Goal: Navigation & Orientation: Find specific page/section

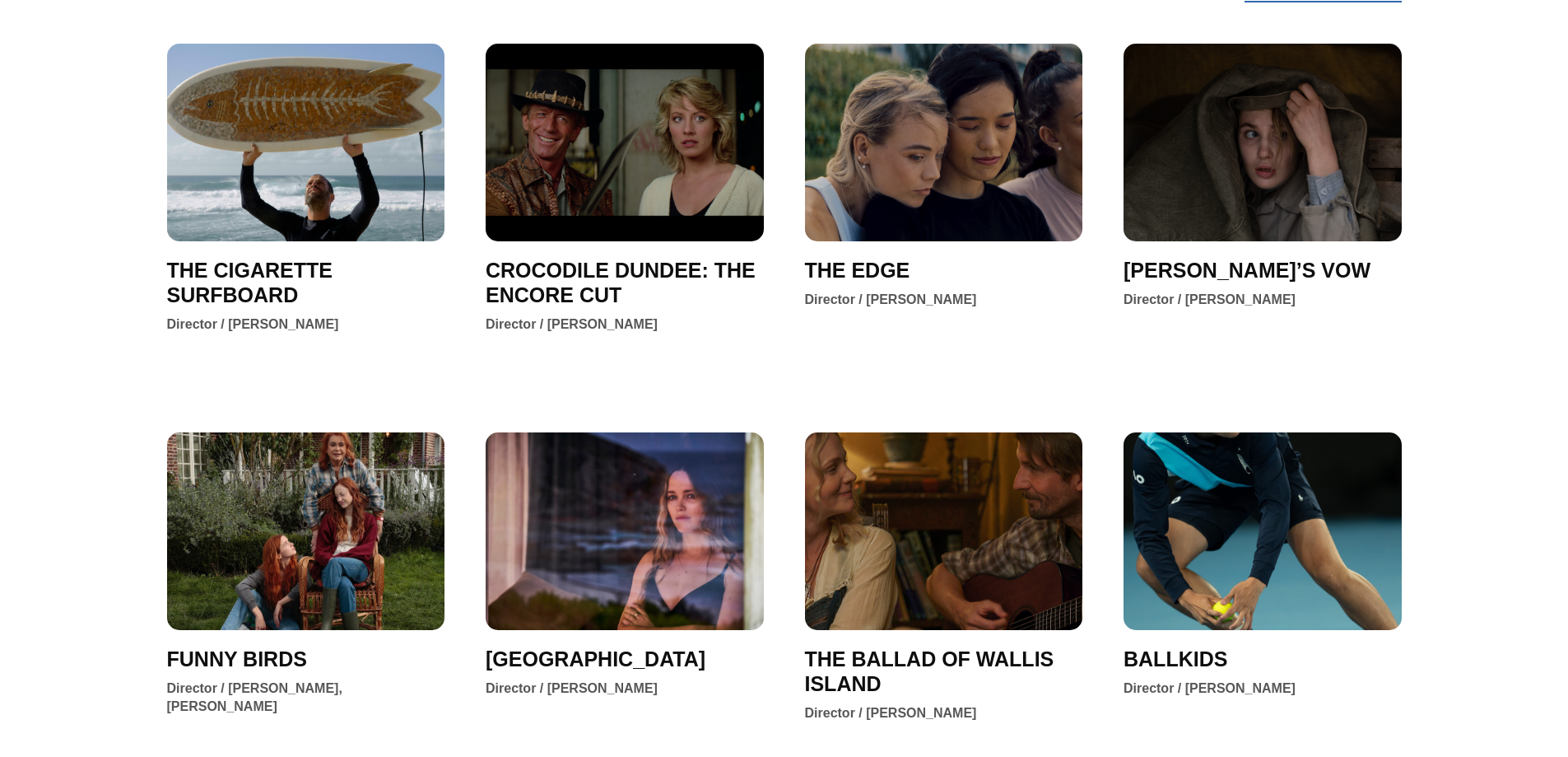
scroll to position [329, 0]
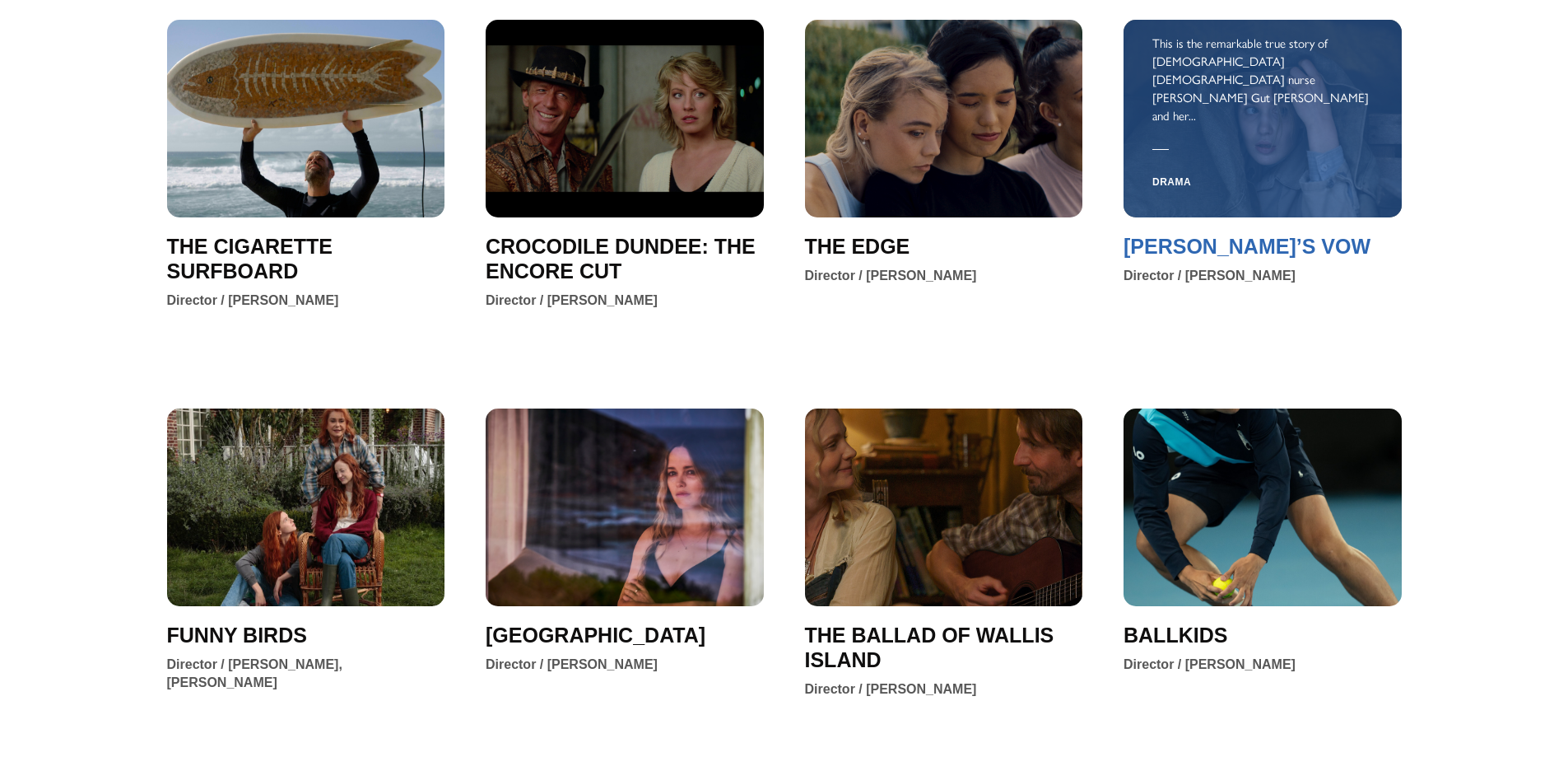
click at [1255, 252] on span "[PERSON_NAME]’S VOW" at bounding box center [1247, 246] width 247 height 25
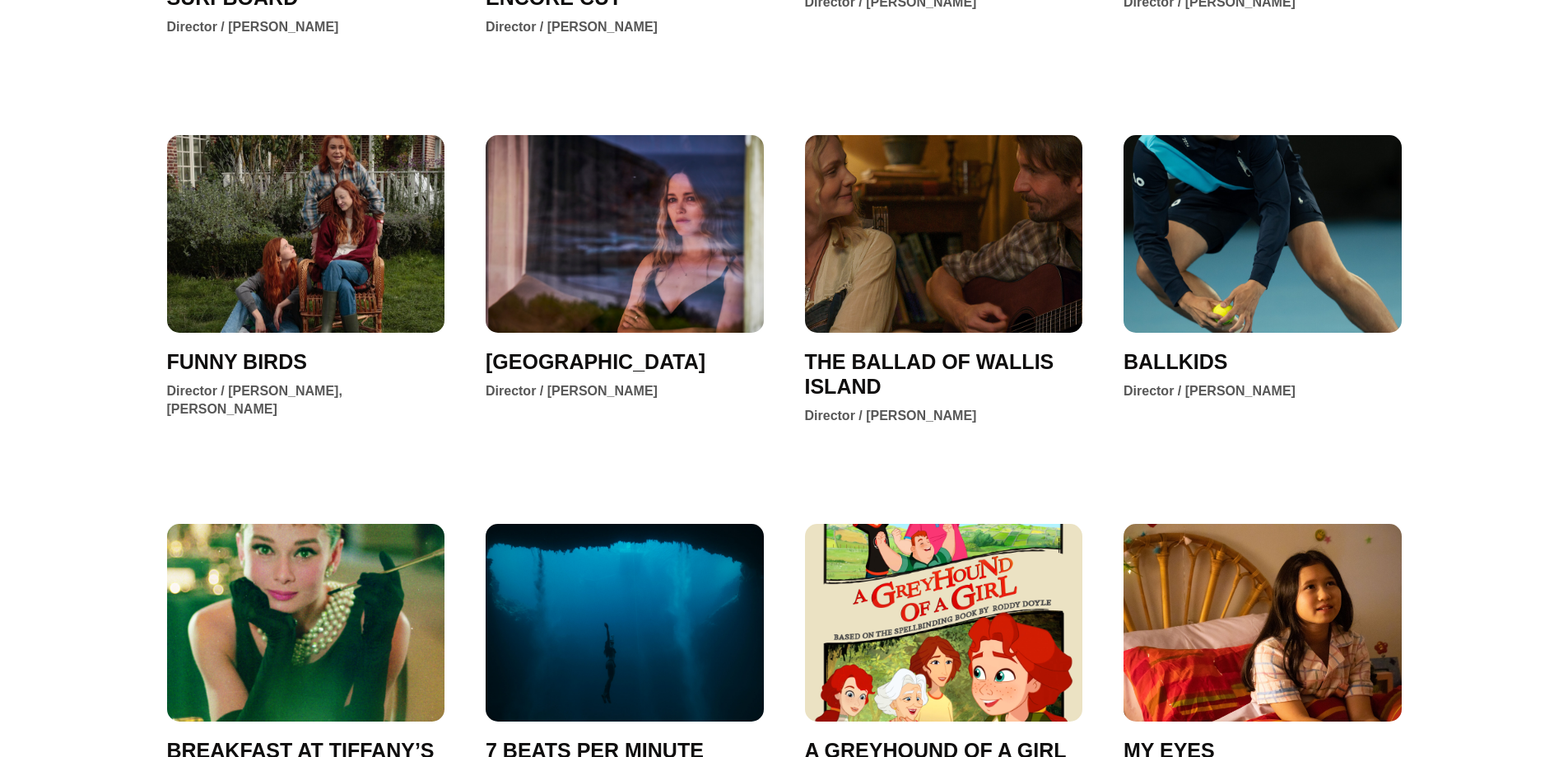
scroll to position [741, 0]
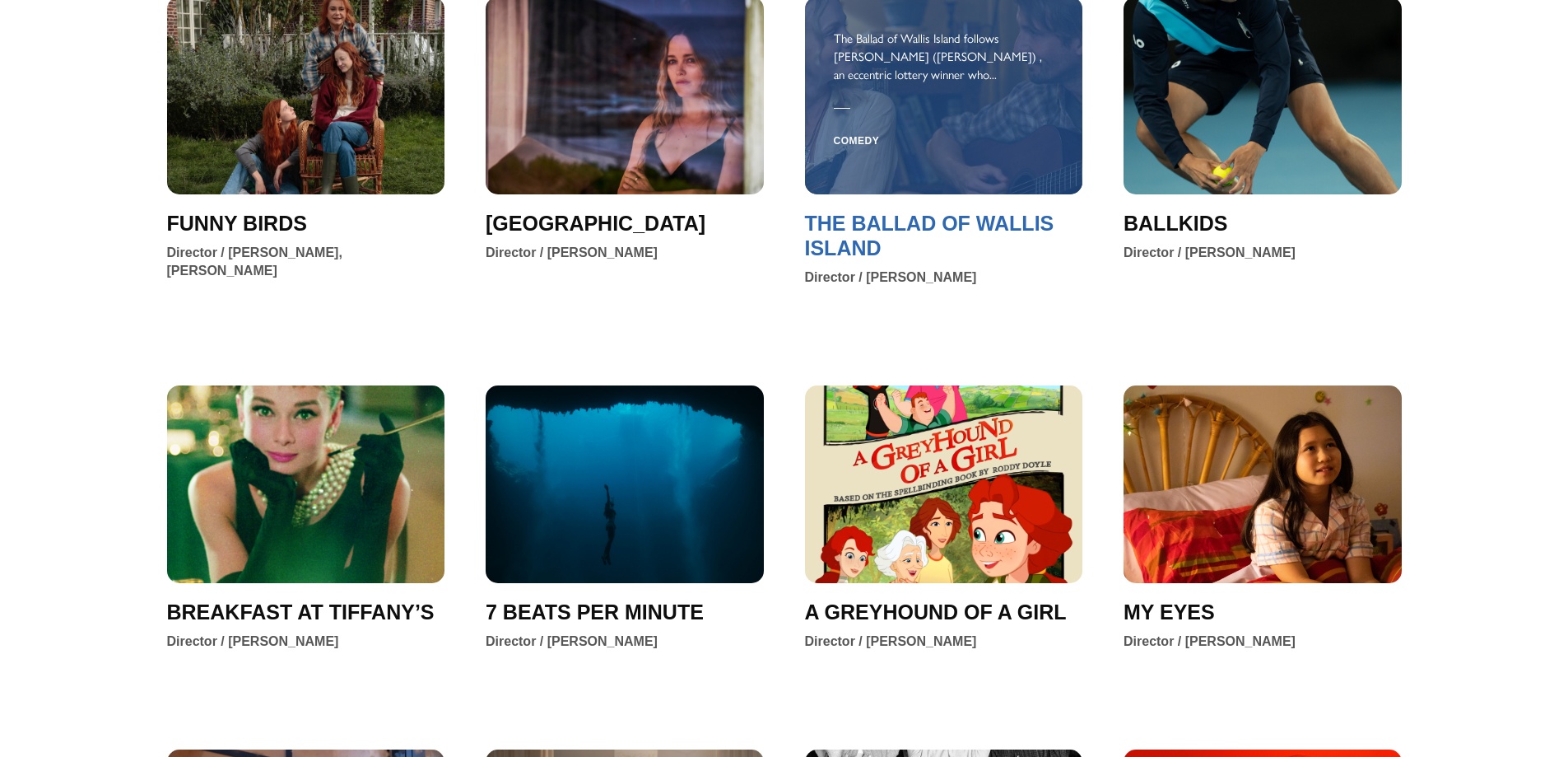
click at [872, 238] on span "THE BALLAD OF WALLIS ISLAND" at bounding box center [943, 235] width 278 height 49
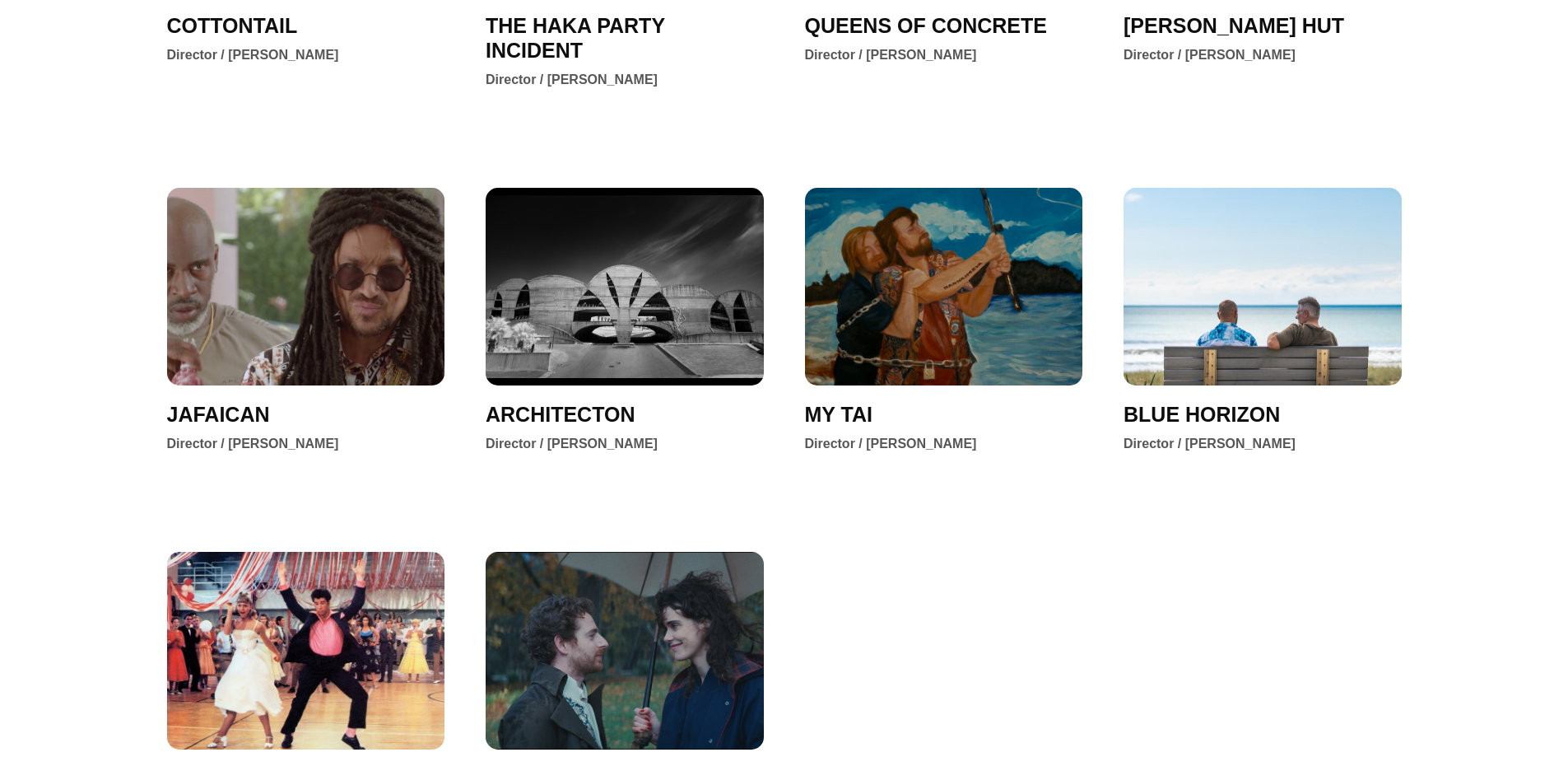
scroll to position [2141, 0]
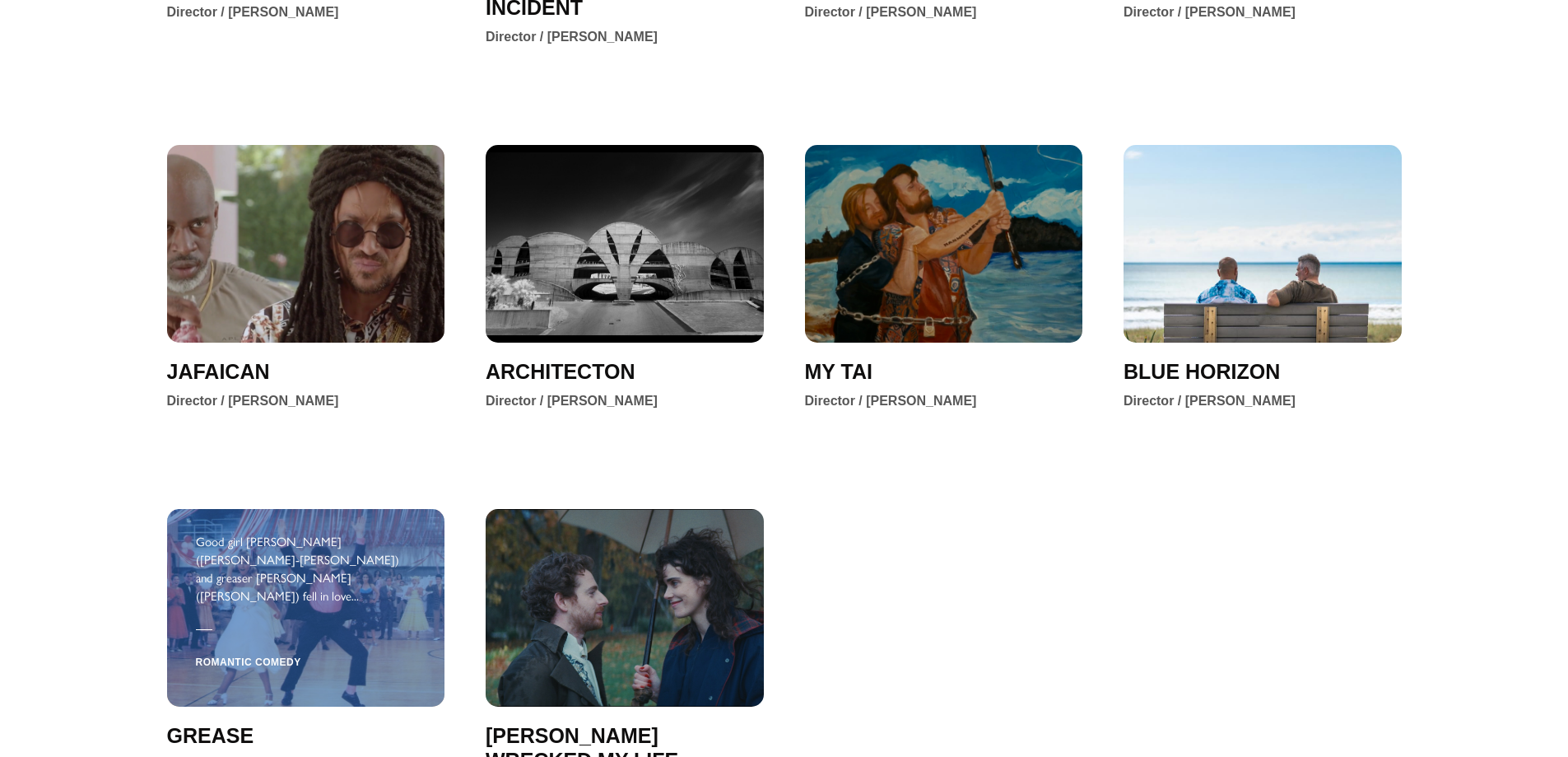
click at [315, 532] on div "Good girl Sandy Olsson (Olivia Newton-John) and greaser Danny Zuko (John Travol…" at bounding box center [306, 568] width 220 height 72
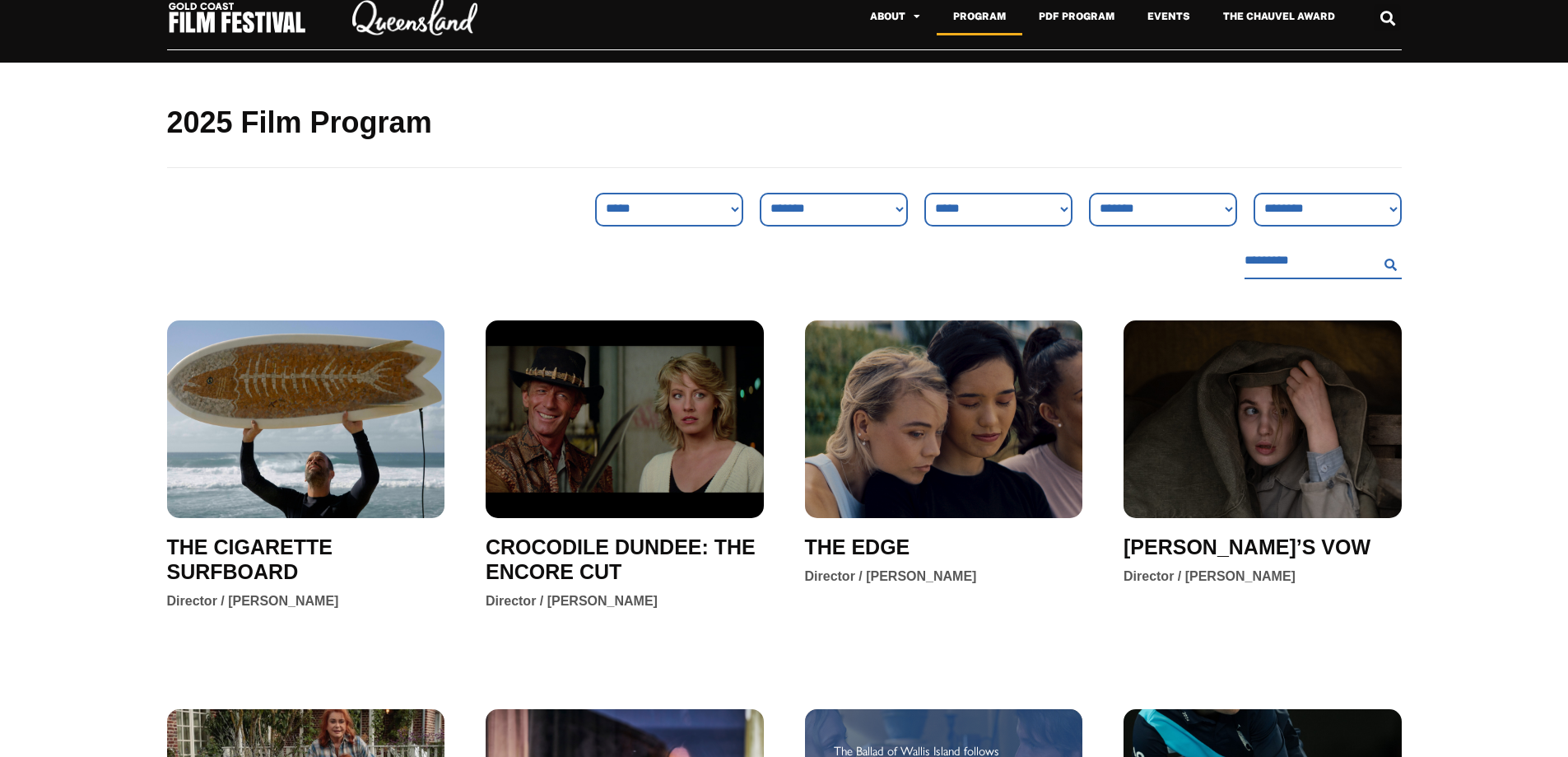
scroll to position [0, 0]
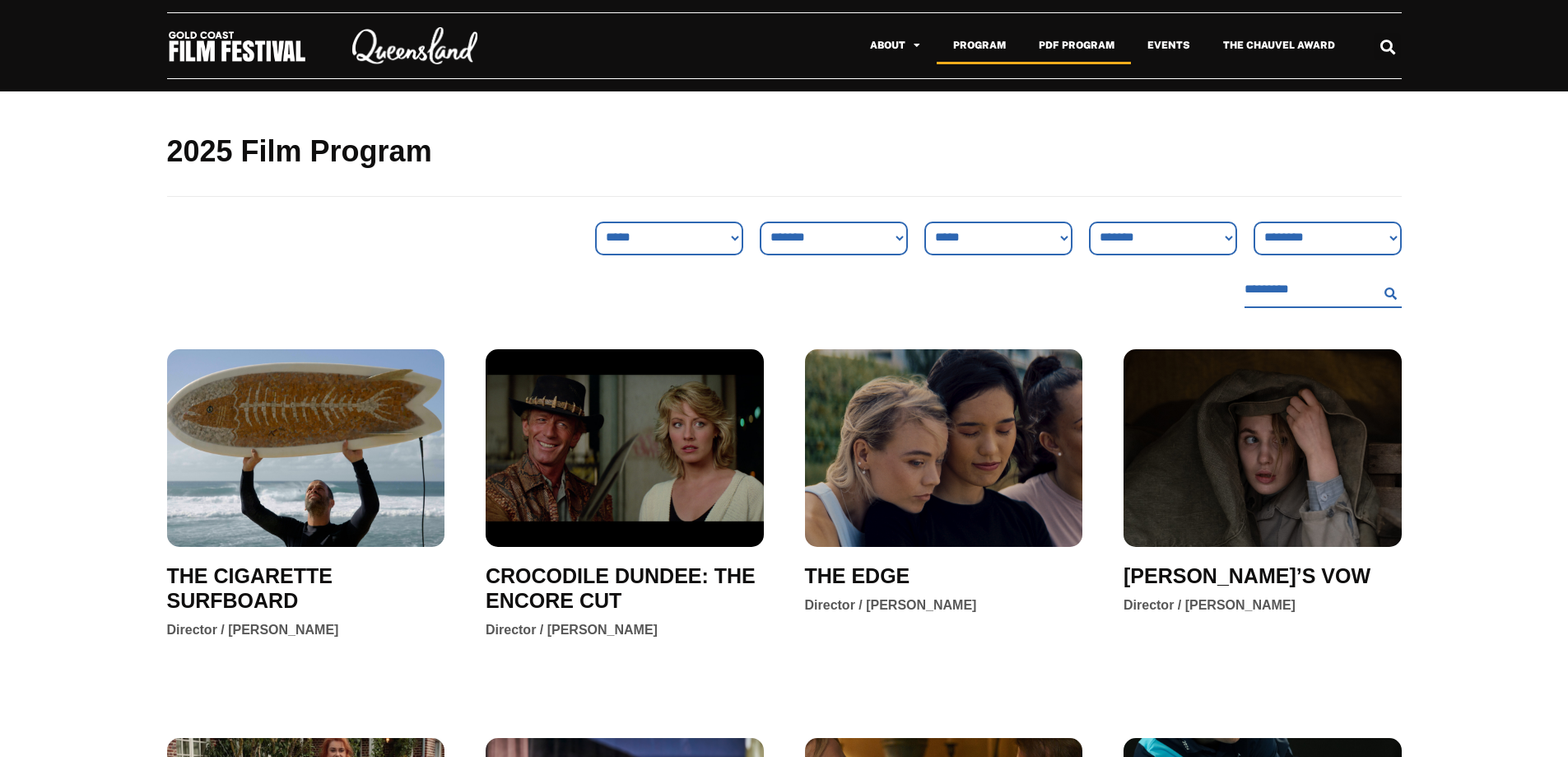
click at [1057, 38] on link "PDF Program" at bounding box center [1076, 44] width 109 height 38
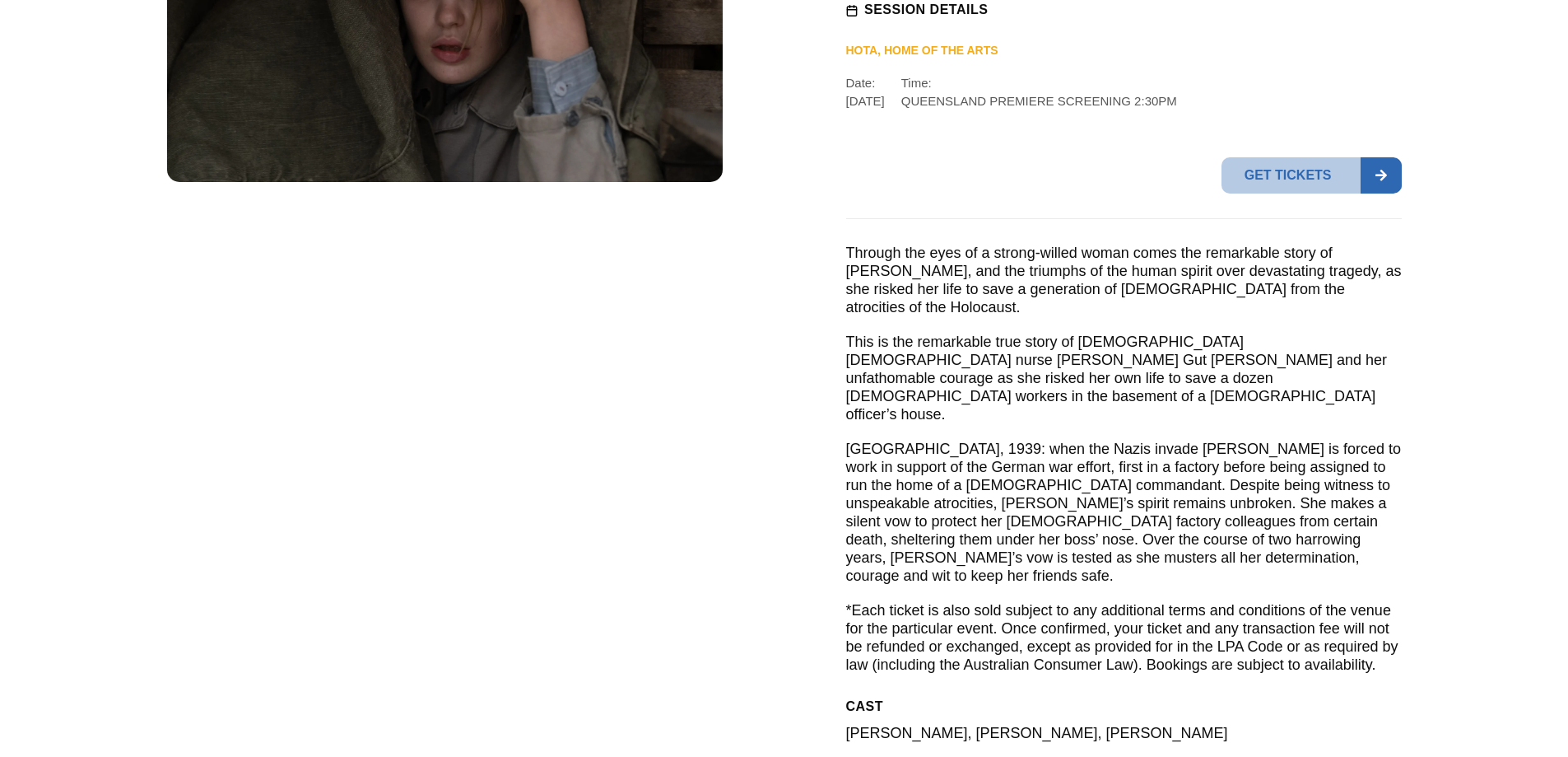
scroll to position [494, 0]
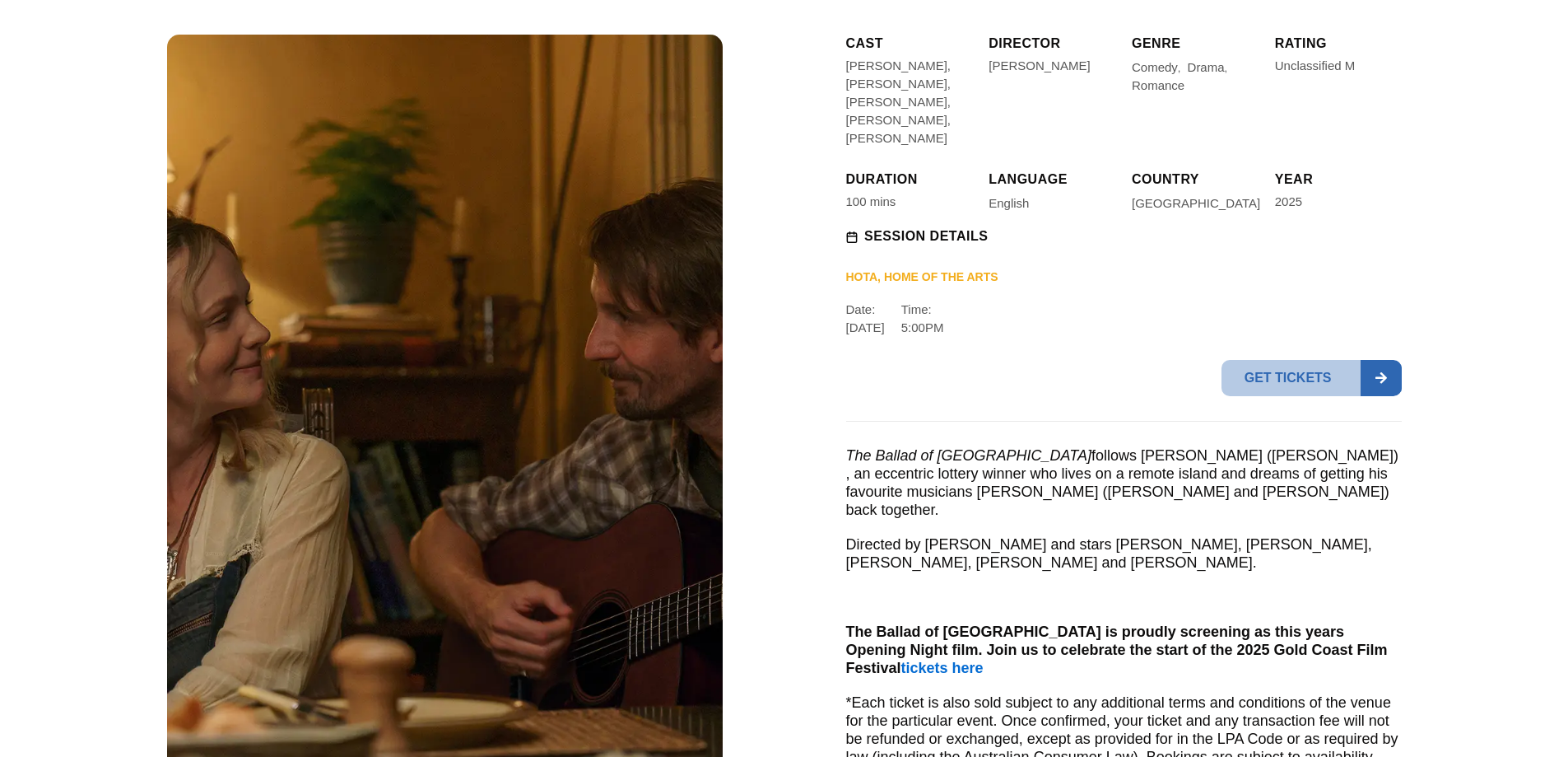
scroll to position [247, 0]
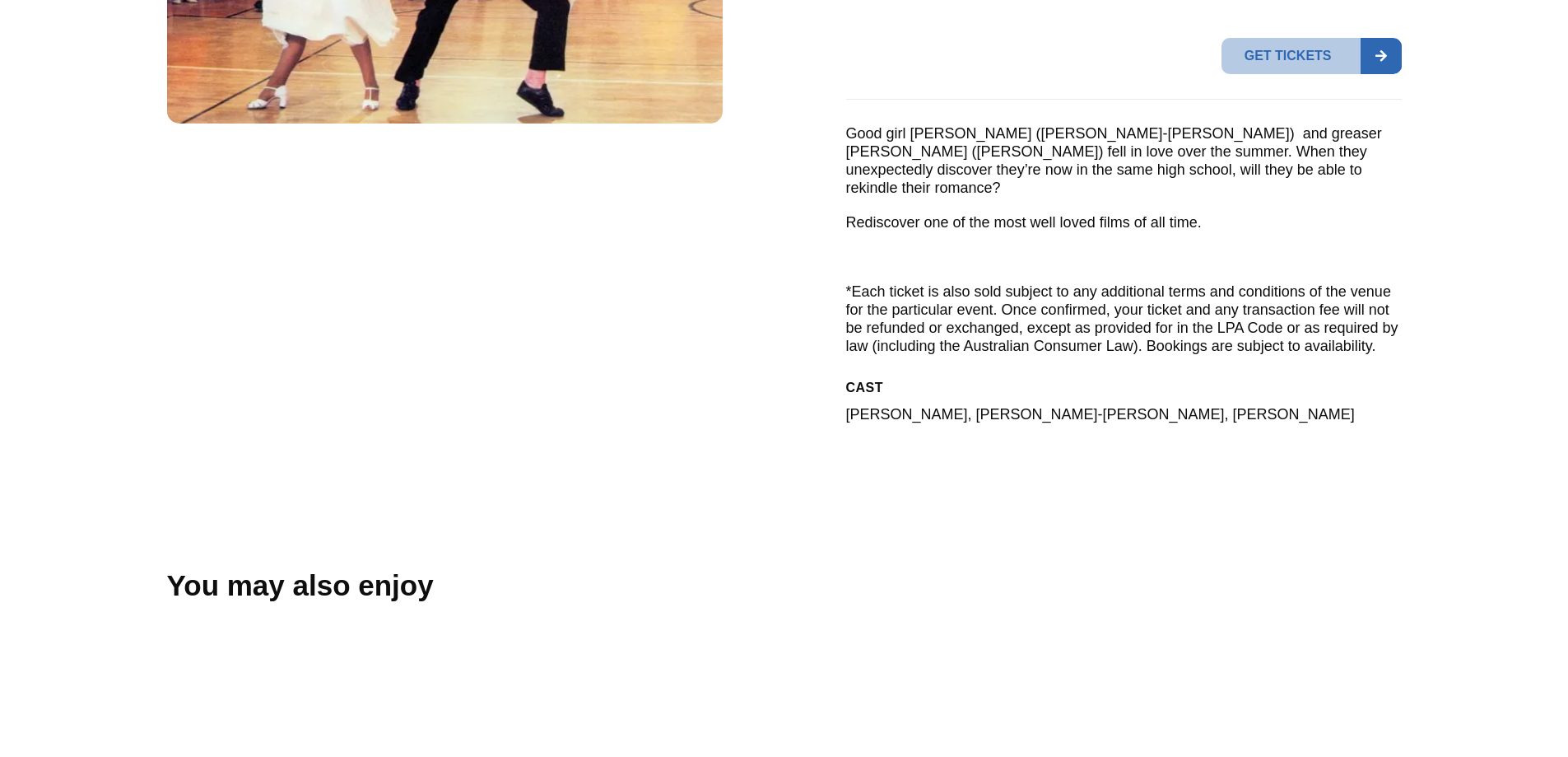
scroll to position [988, 0]
